Goal: Task Accomplishment & Management: Manage account settings

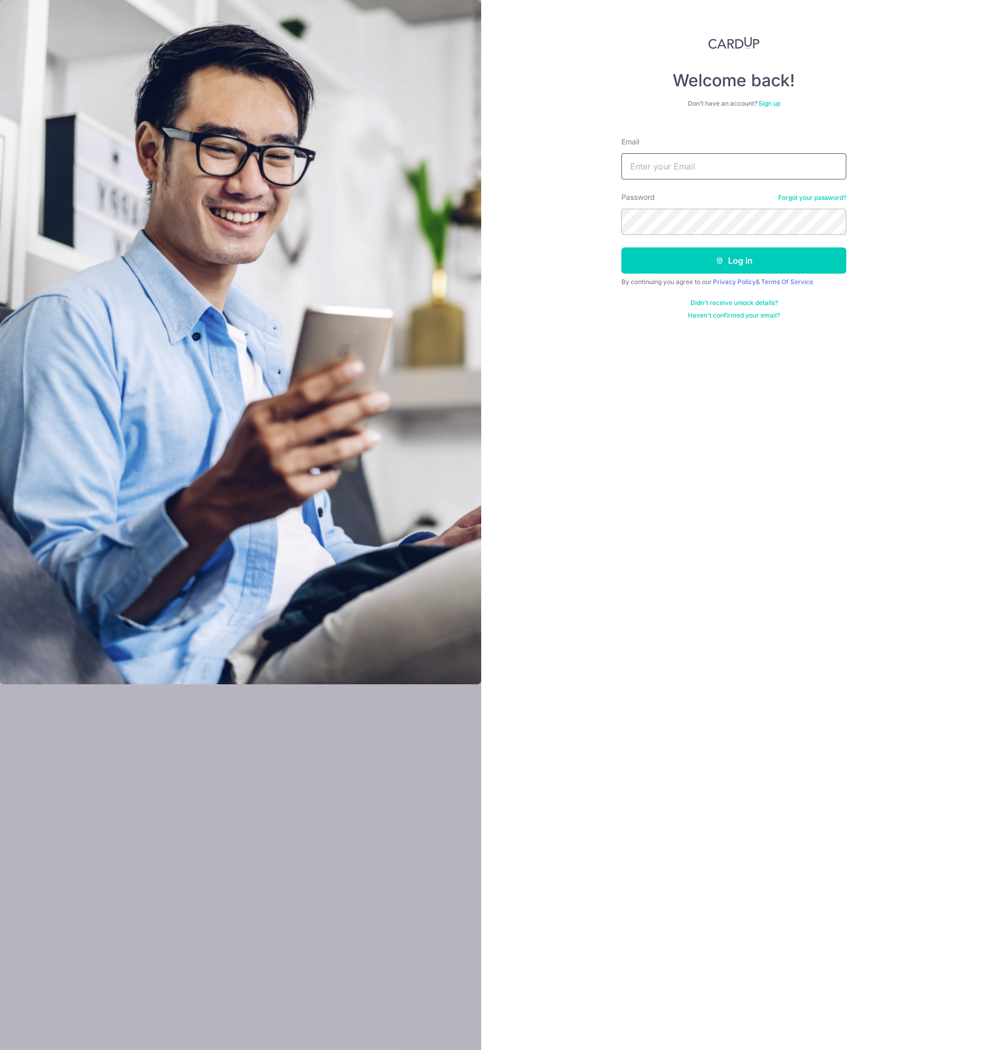
click at [679, 165] on input "Email" at bounding box center [734, 166] width 225 height 26
paste input "yong_jx@hotmail.com"
type input "yong_jx@hotmail.com"
click at [662, 250] on button "Log in" at bounding box center [734, 261] width 225 height 26
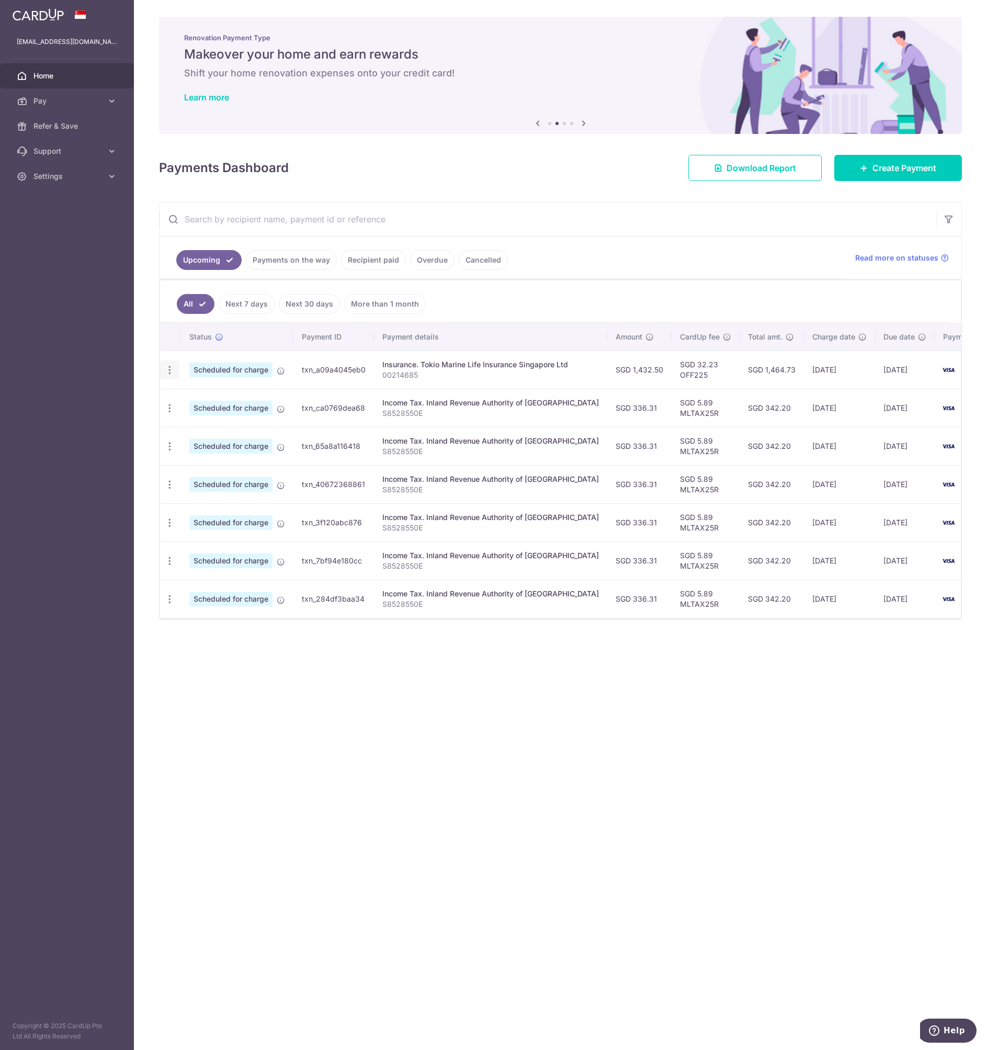
click at [170, 373] on icon "button" at bounding box center [169, 370] width 11 height 11
click at [221, 398] on span "Update payment" at bounding box center [225, 398] width 71 height 13
radio input "true"
type input "1,432.50"
type input "03/10/2025"
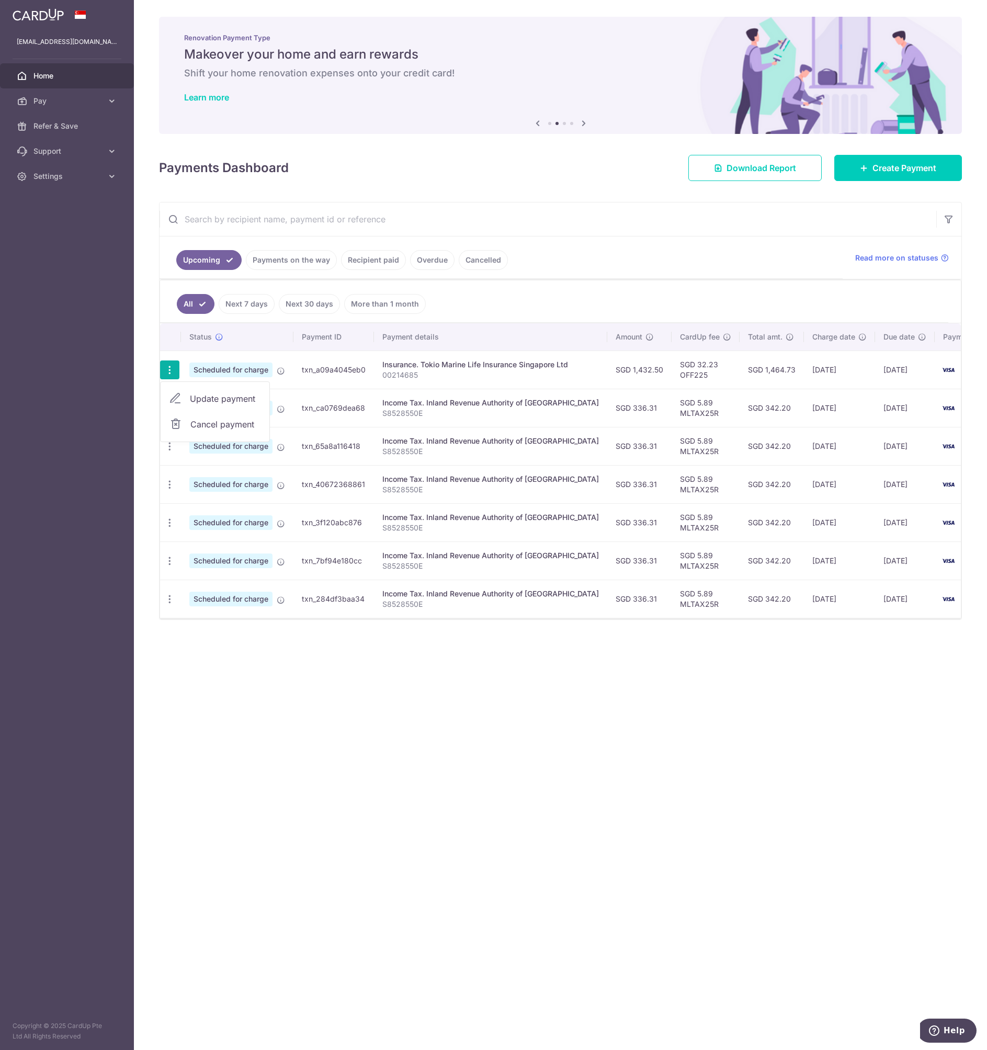
type input "00214685"
type input "OFF225"
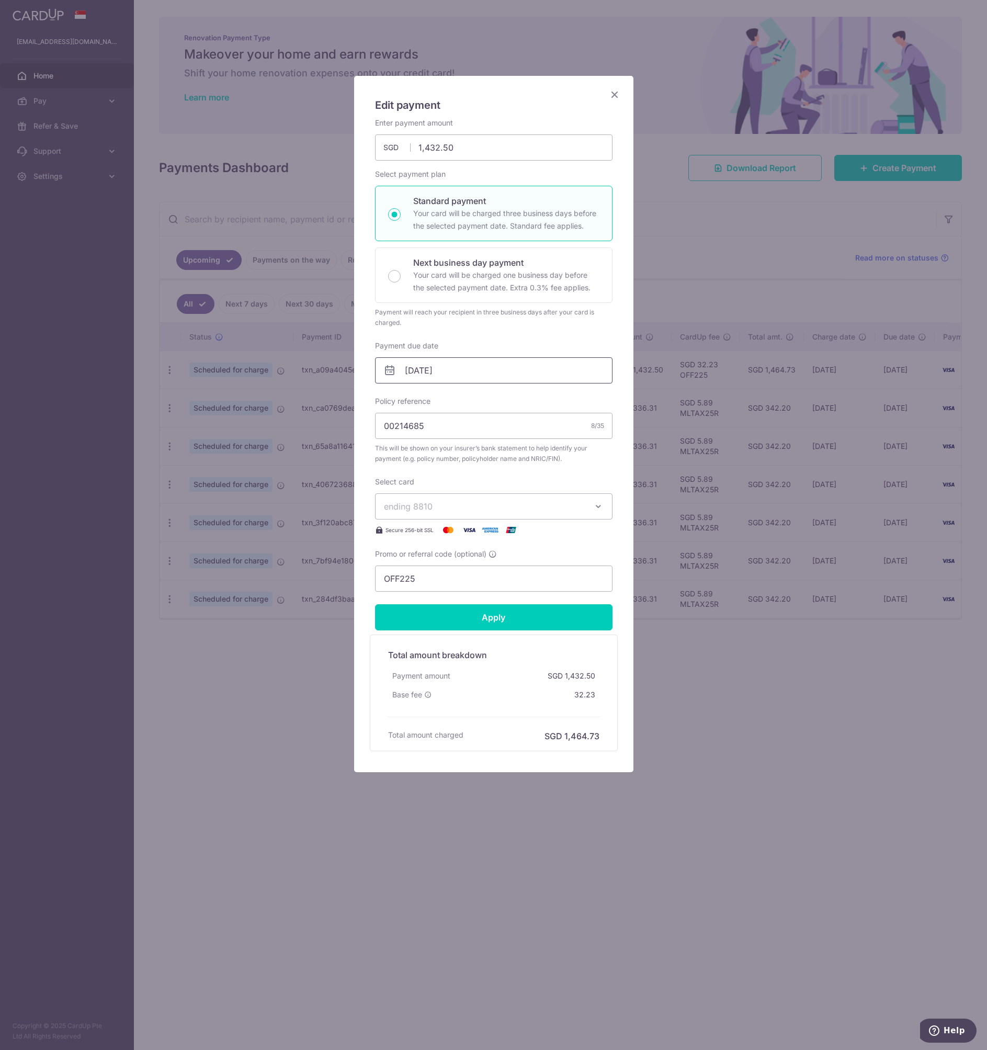
click at [470, 377] on input "03/10/2025" at bounding box center [494, 370] width 238 height 26
click at [396, 399] on link "Prev" at bounding box center [394, 398] width 13 height 13
click at [478, 488] on link "18" at bounding box center [480, 486] width 17 height 17
type input "[DATE]"
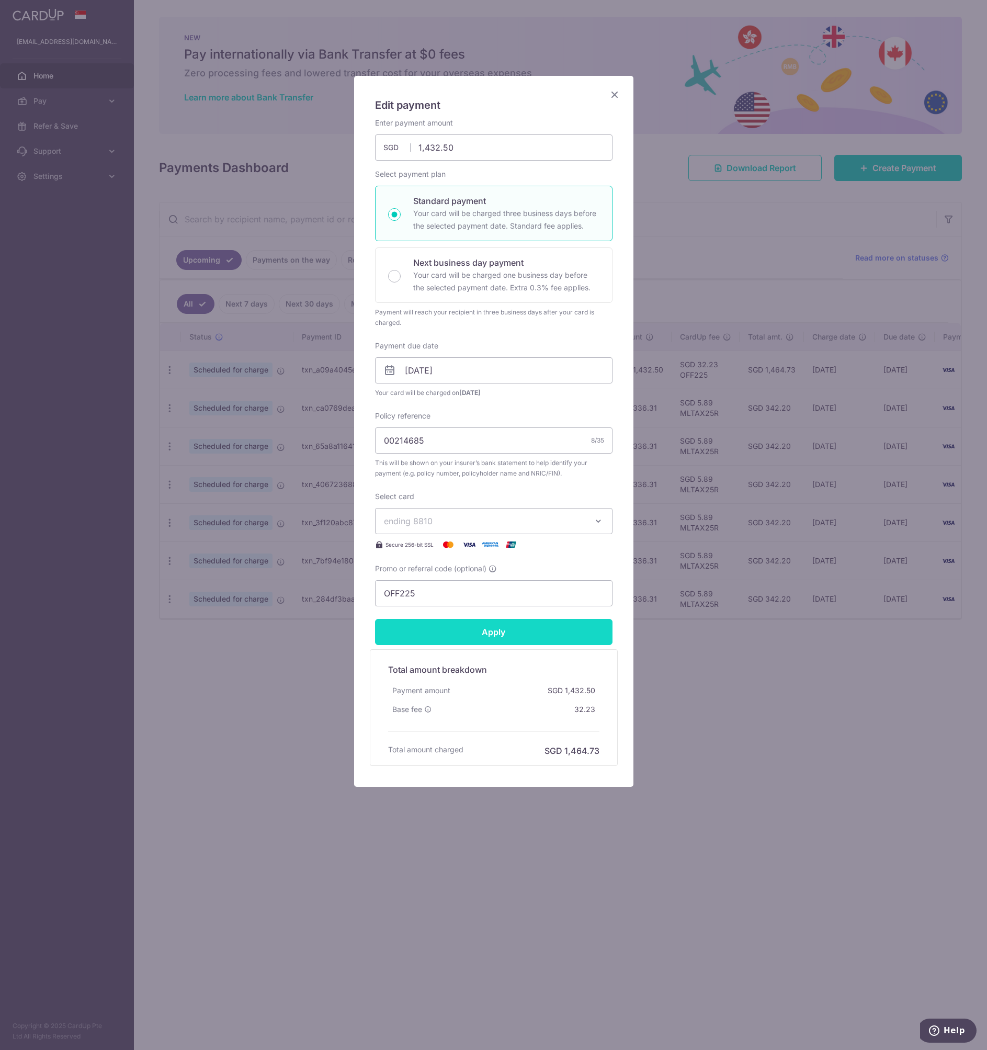
click at [481, 635] on input "Apply" at bounding box center [494, 632] width 238 height 26
type input "Successfully Applied"
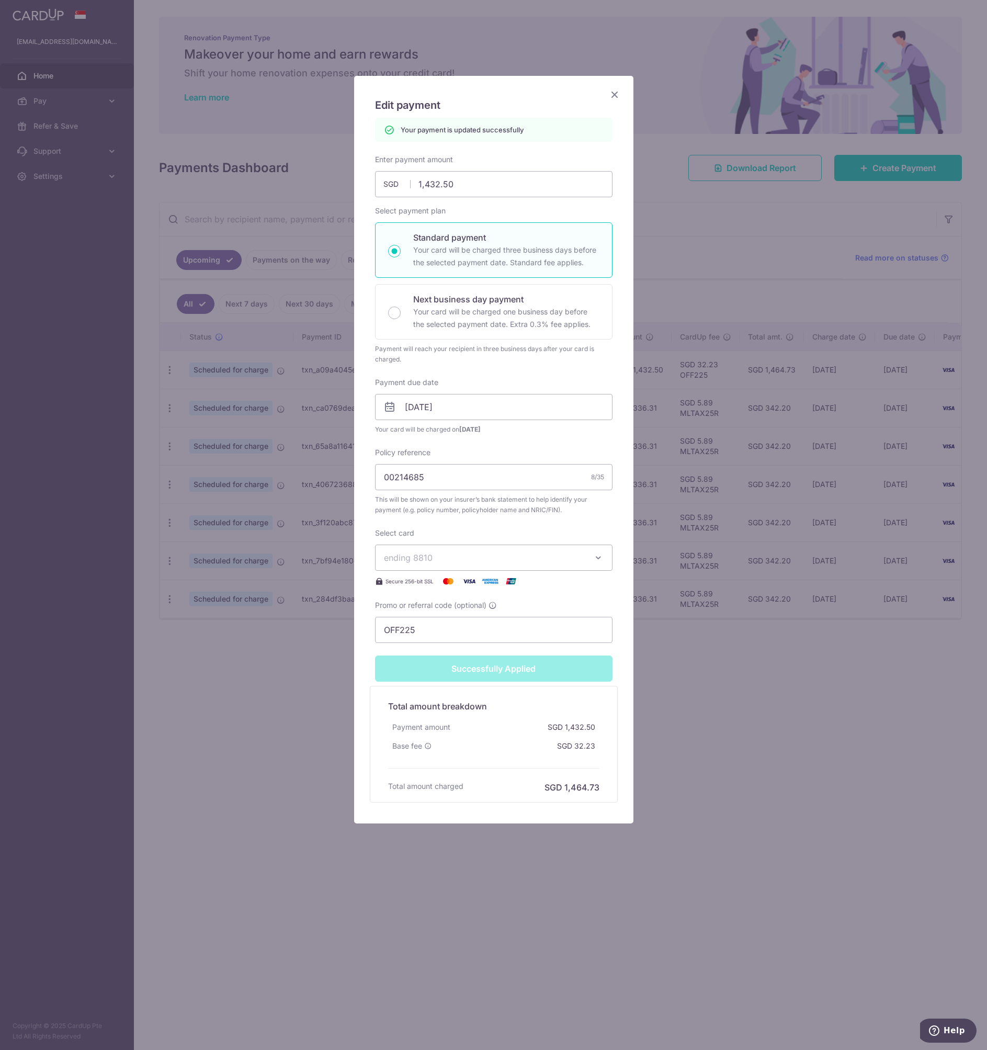
click at [459, 95] on div "Edit payment By clicking apply, you will make changes to all payments to Tokio …" at bounding box center [493, 450] width 279 height 748
click at [614, 94] on icon "Close" at bounding box center [615, 94] width 13 height 13
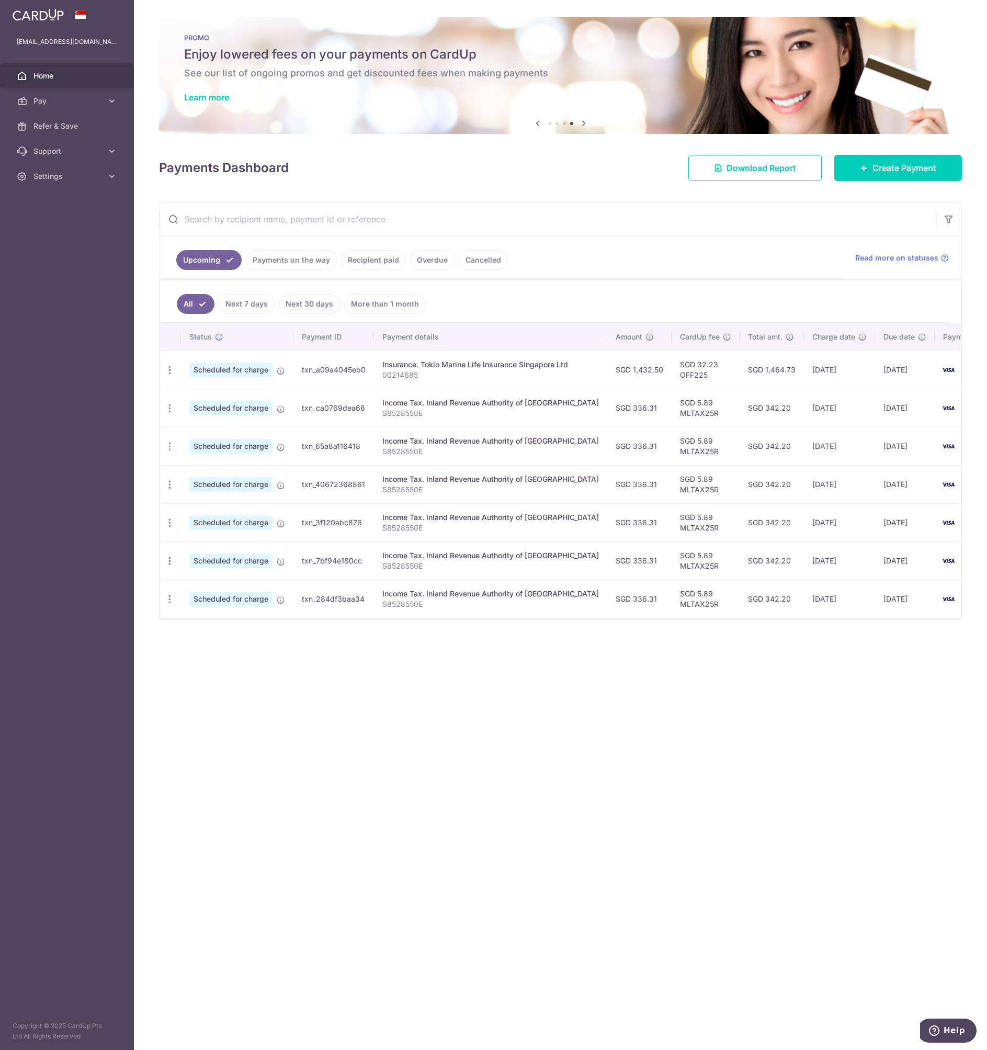
click at [401, 770] on div "× Pause Schedule Pause all future payments in this series Pause just this one p…" at bounding box center [560, 525] width 853 height 1050
click at [62, 182] on link "Settings" at bounding box center [67, 176] width 134 height 25
click at [47, 232] on link "Logout" at bounding box center [67, 226] width 134 height 25
